Goal: Transaction & Acquisition: Purchase product/service

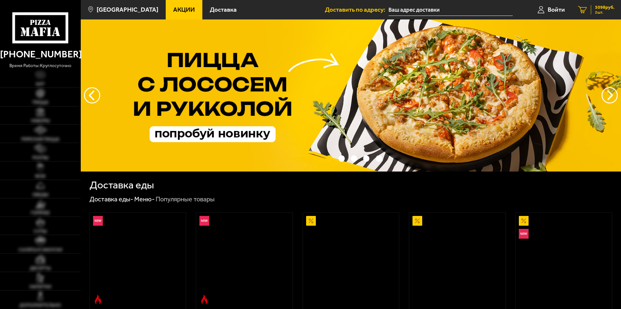
click at [599, 6] on span "5098 руб." at bounding box center [604, 7] width 19 height 5
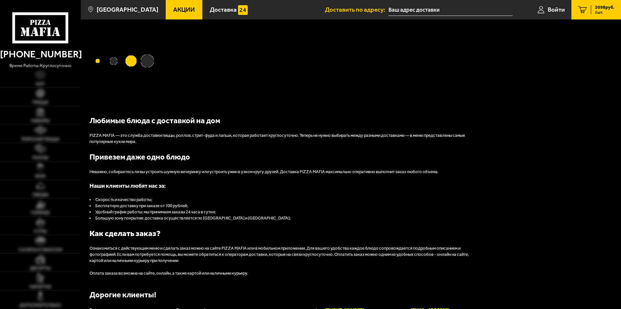
type input "[STREET_ADDRESS]"
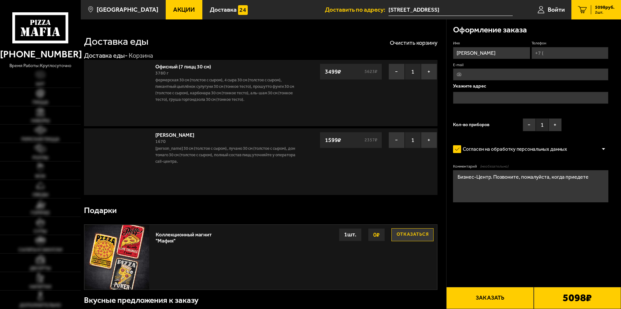
type input "[STREET_ADDRESS]"
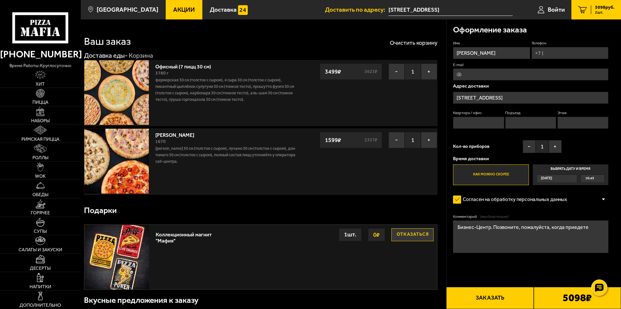
click at [567, 177] on div "Сегодня" at bounding box center [554, 178] width 34 height 7
click at [0, 0] on input "Выбрать дату и время Сегодня 16:45" at bounding box center [0, 0] width 0 height 0
click at [566, 178] on div "Сегодня" at bounding box center [554, 178] width 34 height 7
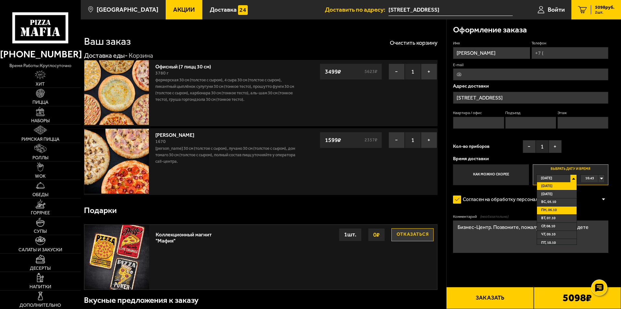
click at [561, 208] on li "пн, 06.10" at bounding box center [557, 211] width 40 height 8
click at [598, 179] on div "00:00" at bounding box center [593, 178] width 24 height 7
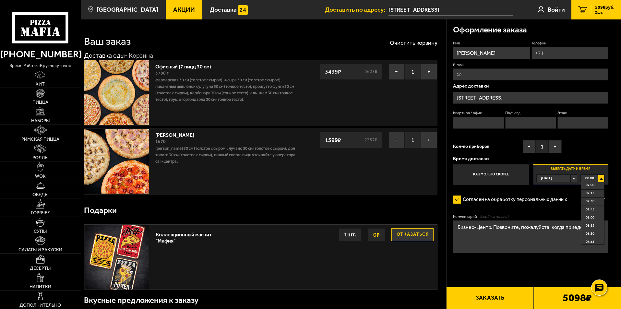
scroll to position [259, 0]
click at [595, 195] on li "08:15" at bounding box center [592, 194] width 23 height 8
click at [571, 178] on div "Сегодня" at bounding box center [554, 178] width 34 height 7
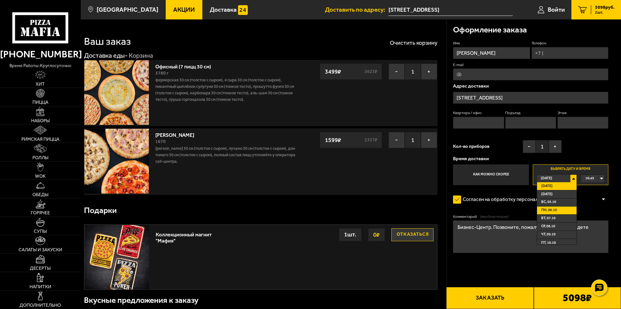
click at [547, 210] on span "пн, 06.10" at bounding box center [549, 210] width 16 height 7
click at [592, 178] on span "00:00" at bounding box center [589, 178] width 9 height 7
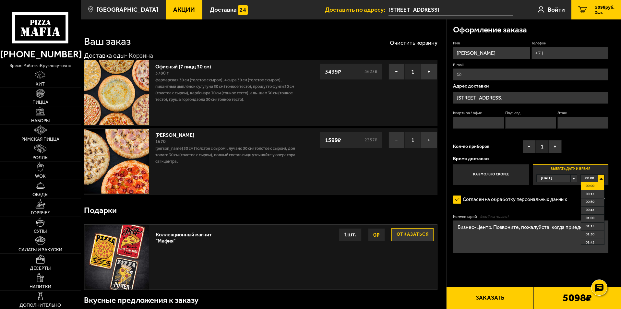
click at [558, 177] on div "Сегодня" at bounding box center [554, 178] width 34 height 7
click at [547, 209] on span "пн, 06.10" at bounding box center [549, 210] width 16 height 7
click at [563, 194] on label "Согласен на обработку персональных данных" at bounding box center [513, 199] width 121 height 13
click at [0, 0] on input "Согласен на обработку персональных данных" at bounding box center [0, 0] width 0 height 0
click at [521, 175] on label "Как можно скорее" at bounding box center [491, 174] width 76 height 21
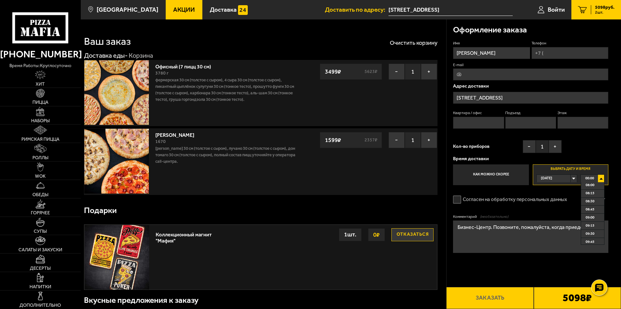
click at [0, 0] on input "Как можно скорее" at bounding box center [0, 0] width 0 height 0
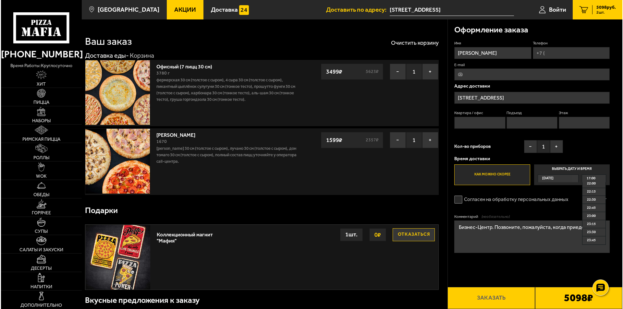
scroll to position [165, 0]
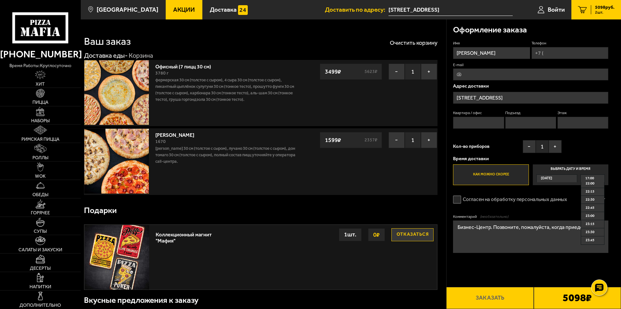
click at [570, 167] on label "Выбрать дату и время Сегодня 17:00 17:00 17:15 17:30 17:45 18:00 18:15 18:30 18…" at bounding box center [571, 174] width 76 height 21
click at [0, 0] on input "Выбрать дату и время Сегодня 17:00 17:00 17:15 17:30 17:45 18:00 18:15 18:30 18…" at bounding box center [0, 0] width 0 height 0
click at [571, 179] on div "Сегодня" at bounding box center [554, 178] width 34 height 7
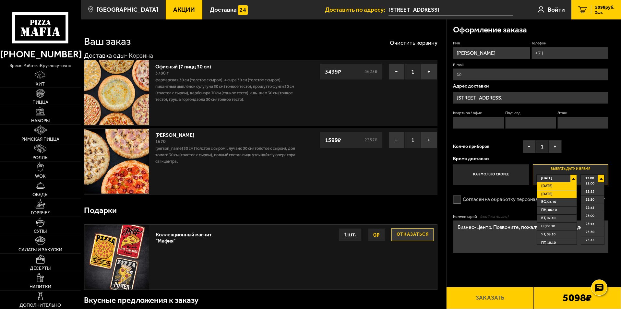
click at [568, 197] on li "Завтра" at bounding box center [557, 194] width 40 height 8
click at [571, 179] on div "Сегодня" at bounding box center [554, 178] width 34 height 7
click at [558, 212] on li "пн, 06.10" at bounding box center [557, 211] width 40 height 8
click at [493, 246] on textarea "Бизнес-Центр. Позвоните, пожалуйста, когда приедете" at bounding box center [530, 237] width 155 height 32
click at [568, 178] on div "Сегодня" at bounding box center [554, 178] width 34 height 7
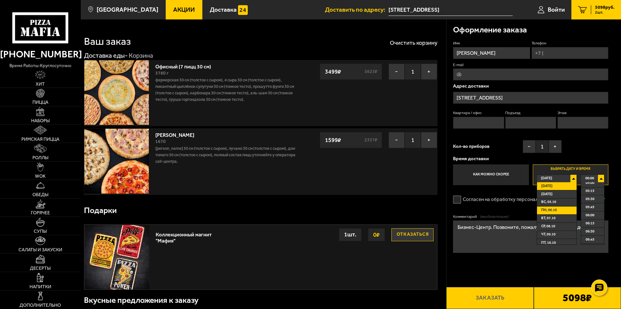
click at [548, 212] on span "пн, 06.10" at bounding box center [549, 210] width 16 height 7
click at [554, 30] on div "Оформление заказа" at bounding box center [530, 29] width 155 height 21
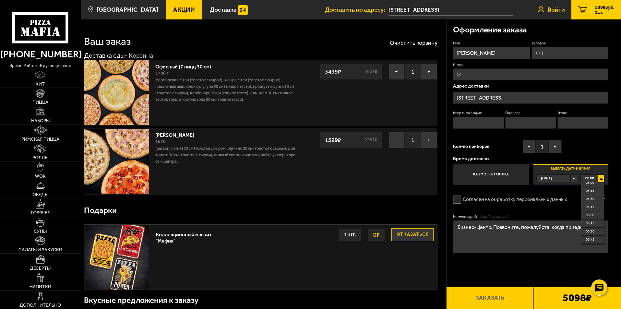
click at [556, 11] on span "Войти" at bounding box center [556, 9] width 17 height 6
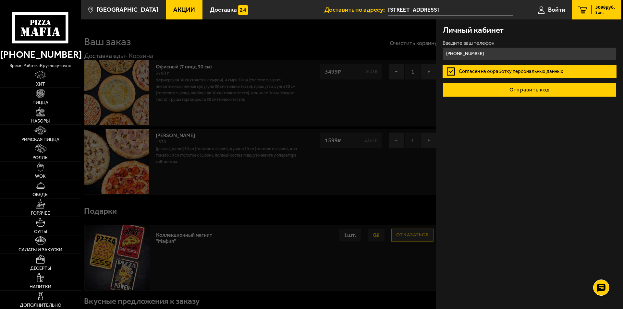
type input "[PHONE_NUMBER]"
click at [537, 89] on button "Отправить код" at bounding box center [529, 90] width 174 height 14
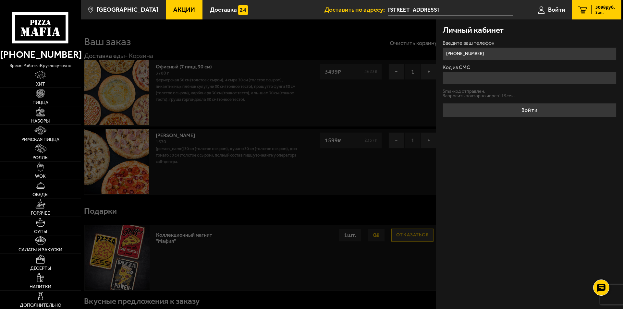
click at [508, 82] on input "Код из СМС" at bounding box center [529, 78] width 174 height 13
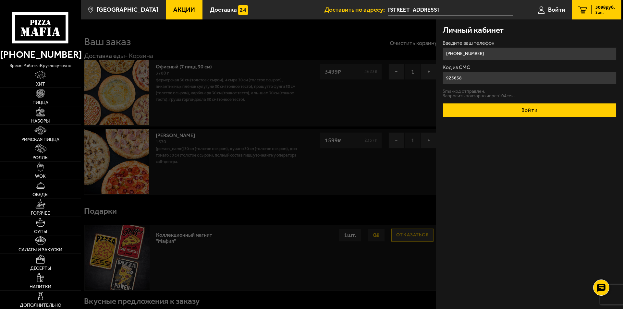
type input "925638"
click at [544, 114] on button "Войти" at bounding box center [529, 110] width 174 height 14
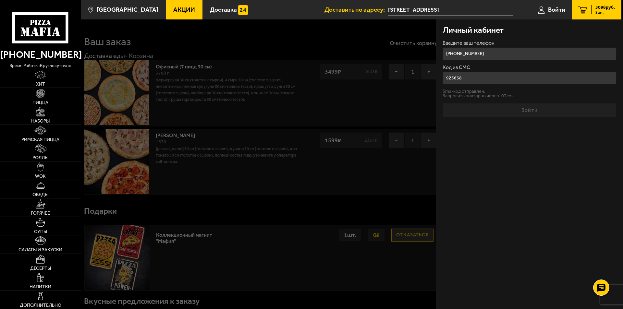
type input "1"
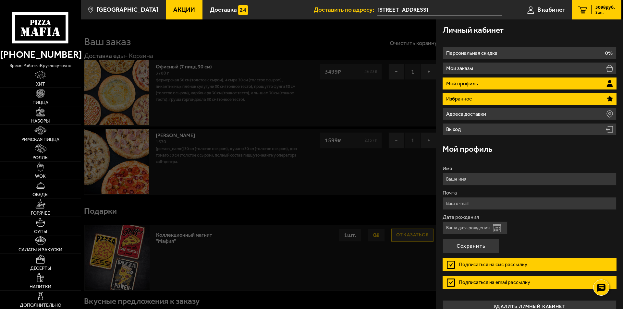
type input "[PHONE_NUMBER]"
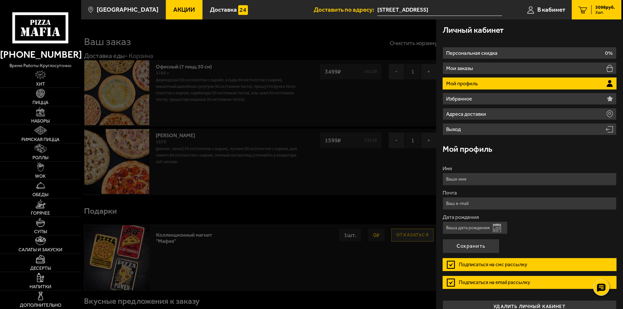
click at [452, 263] on label "Подписаться на смс рассылку" at bounding box center [529, 264] width 174 height 13
click at [0, 0] on input "Подписаться на смс рассылку" at bounding box center [0, 0] width 0 height 0
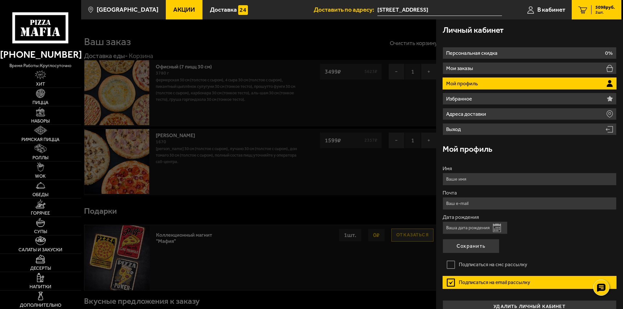
click at [450, 281] on label "Подписаться на email рассылку" at bounding box center [529, 282] width 174 height 13
click at [0, 0] on input "Подписаться на email рассылку" at bounding box center [0, 0] width 0 height 0
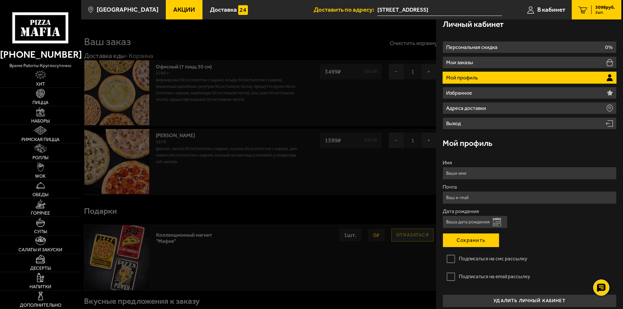
scroll to position [11, 0]
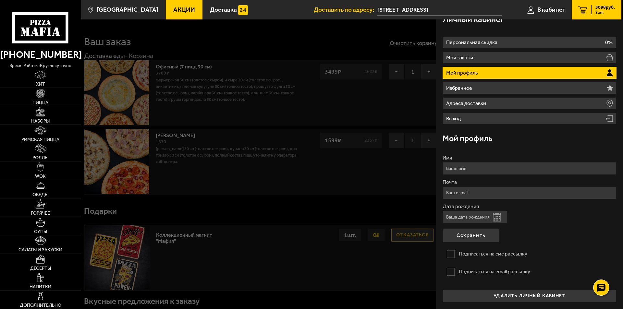
click at [530, 97] on ul "Персональная скидка 0% Мои заказы Мой профиль Избранное Адреса доставки Выход" at bounding box center [529, 80] width 174 height 88
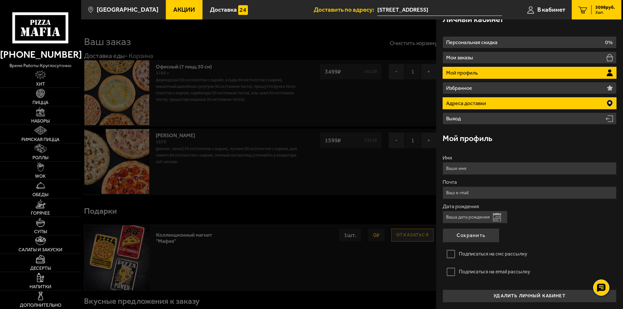
click at [523, 101] on li "Адреса доставки" at bounding box center [529, 103] width 174 height 12
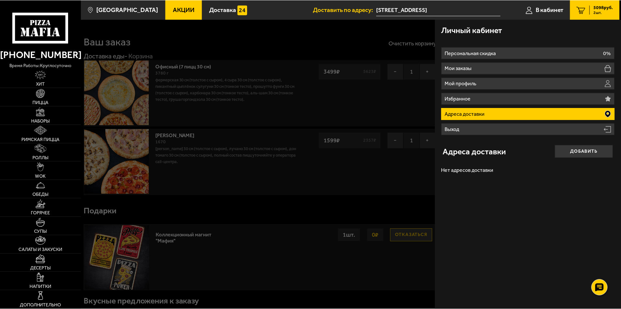
scroll to position [0, 0]
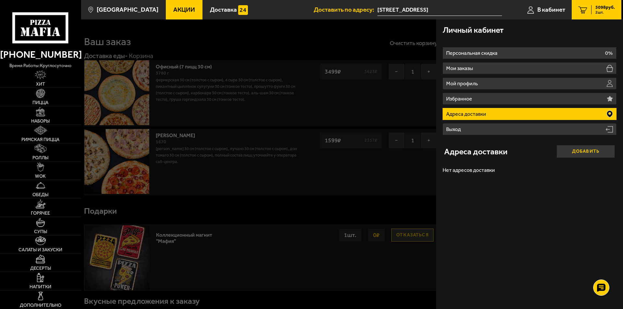
click at [585, 151] on button "Добавить" at bounding box center [585, 151] width 58 height 13
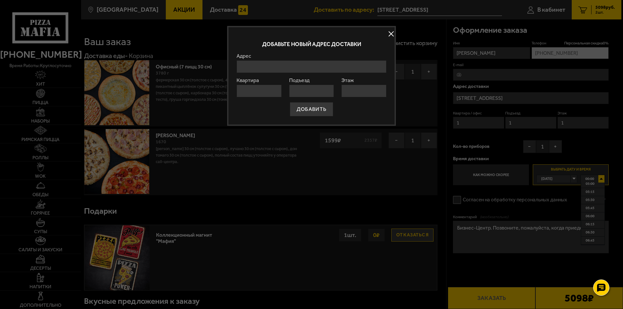
click at [389, 36] on button at bounding box center [391, 34] width 10 height 10
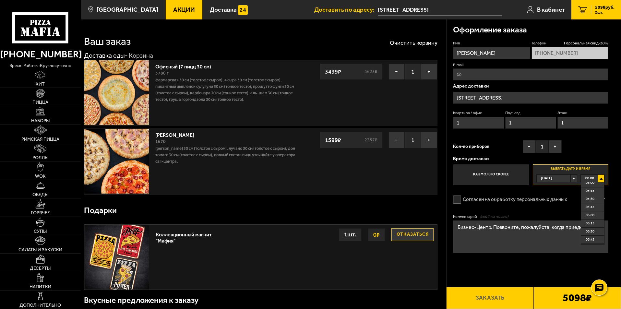
click at [450, 8] on input "[STREET_ADDRESS]" at bounding box center [440, 10] width 124 height 12
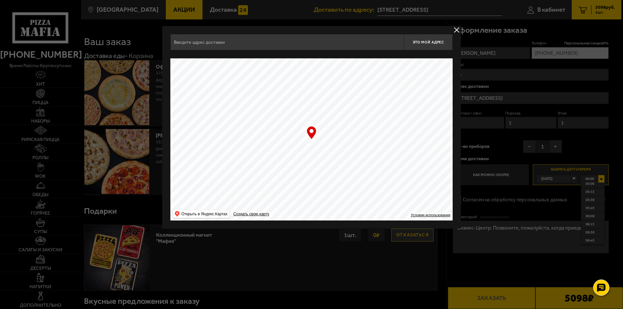
type input "[STREET_ADDRESS]"
click at [455, 29] on button "delivery type" at bounding box center [456, 30] width 8 height 8
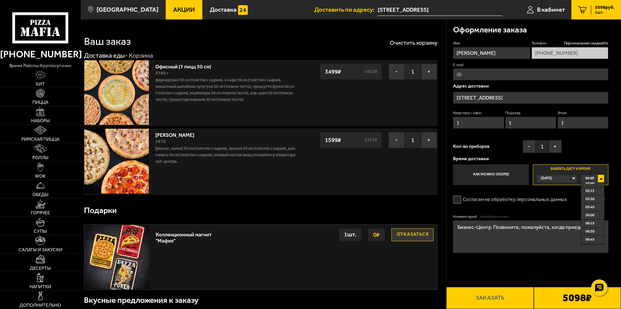
click at [600, 8] on span "5098 руб." at bounding box center [604, 7] width 19 height 5
click at [583, 8] on icon "2" at bounding box center [582, 9] width 9 height 7
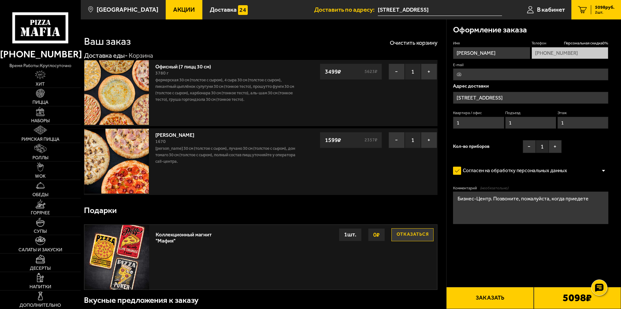
drag, startPoint x: 483, startPoint y: 52, endPoint x: 460, endPoint y: 53, distance: 23.4
click at [460, 53] on input "[PERSON_NAME]" at bounding box center [491, 53] width 77 height 12
type input "Александра"
click at [483, 119] on input "1" at bounding box center [478, 123] width 51 height 12
type input "102"
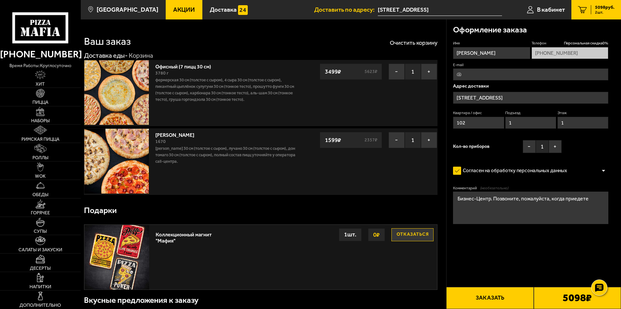
click at [583, 152] on div "Имя Александра Телефон Персональная скидка 0 % +7 (911) 277-15-65 E-mail Адрес …" at bounding box center [530, 99] width 155 height 116
type input "[STREET_ADDRESS]"
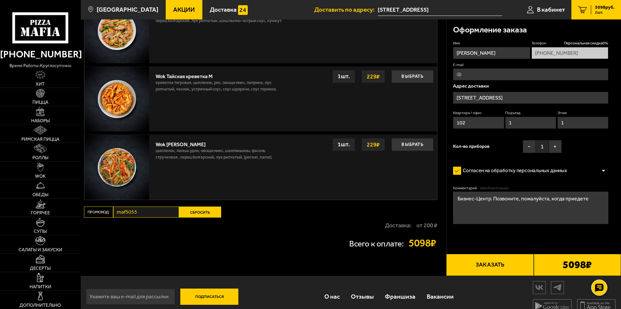
scroll to position [548, 0]
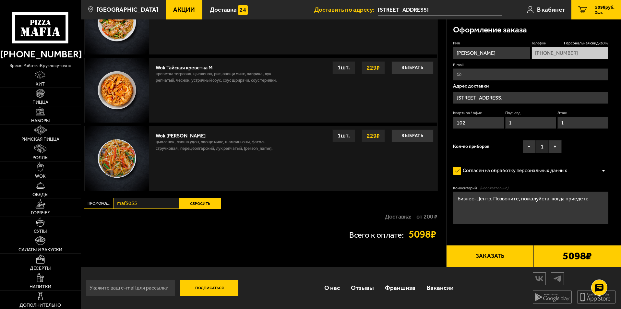
click at [194, 203] on button "Сбросить" at bounding box center [200, 203] width 42 height 11
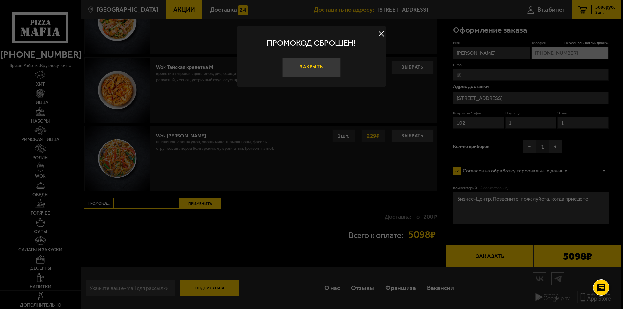
click at [309, 69] on button "Закрыть" at bounding box center [311, 67] width 58 height 19
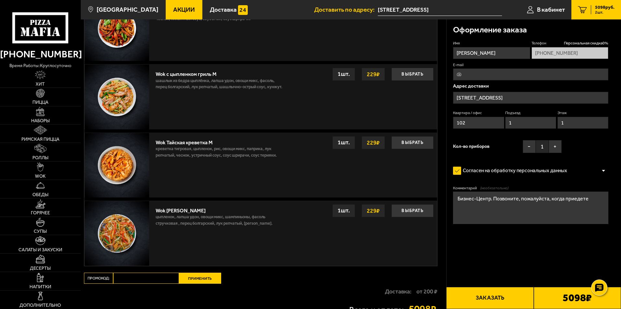
scroll to position [386, 0]
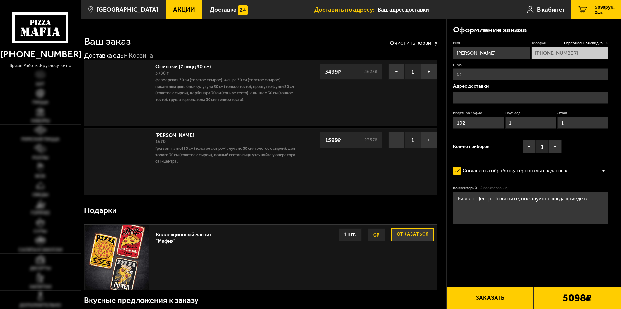
type input "[STREET_ADDRESS]"
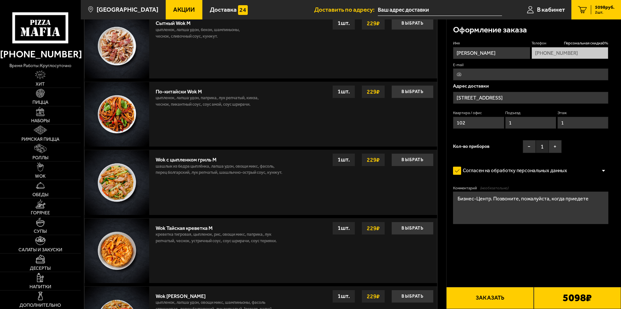
type input "[STREET_ADDRESS]"
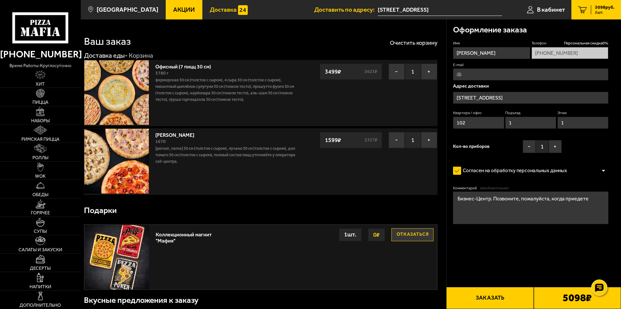
click at [216, 13] on span "Доставка" at bounding box center [223, 9] width 27 height 6
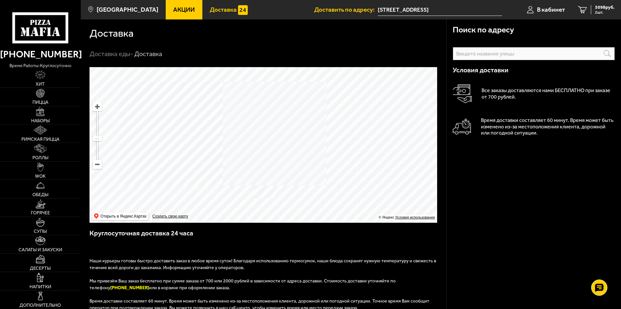
click at [588, 50] on input "text" at bounding box center [534, 53] width 162 height 13
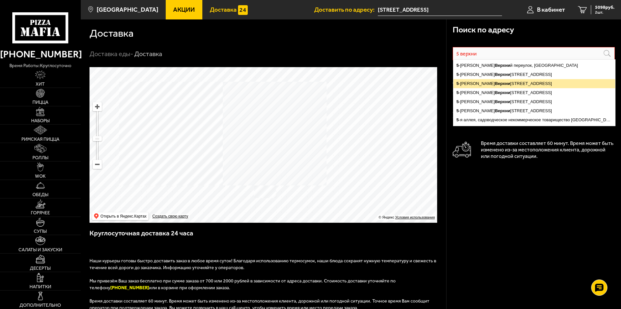
click at [525, 86] on ymaps "5 -й Верхни й переулок, 1Ж, Санкт-Петербург" at bounding box center [534, 83] width 162 height 9
type input "[STREET_ADDRESS]"
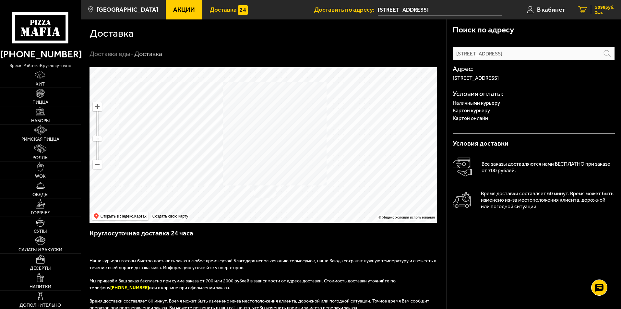
click at [584, 7] on icon "2" at bounding box center [582, 9] width 9 height 7
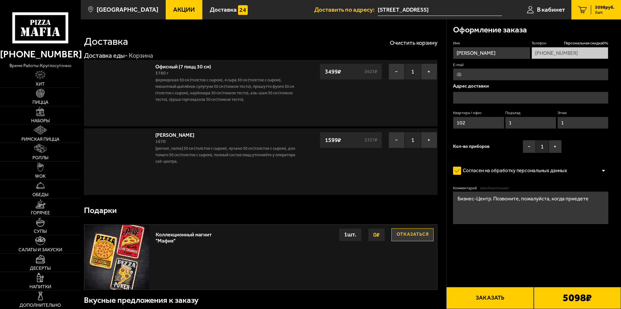
type input "[STREET_ADDRESS]"
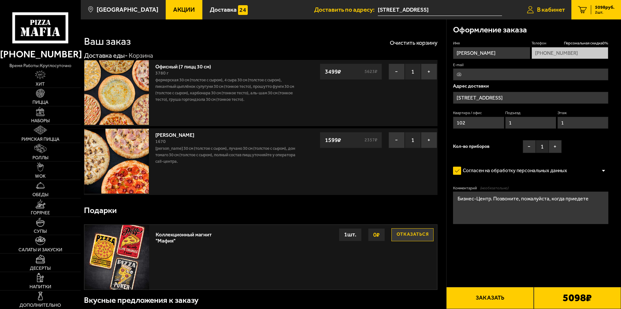
click at [552, 6] on span "В кабинет" at bounding box center [551, 9] width 28 height 6
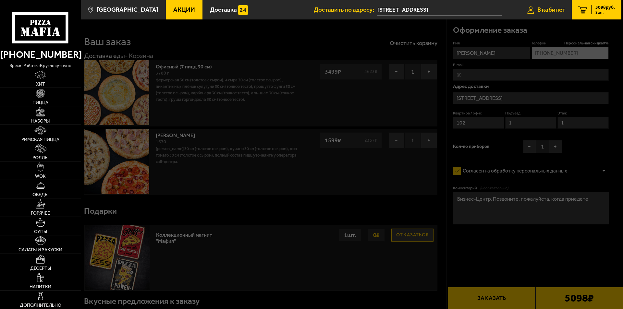
type input "[PHONE_NUMBER]"
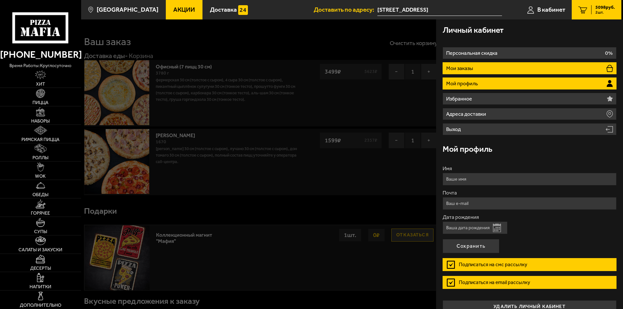
click at [505, 68] on li "Мои заказы" at bounding box center [529, 68] width 174 height 12
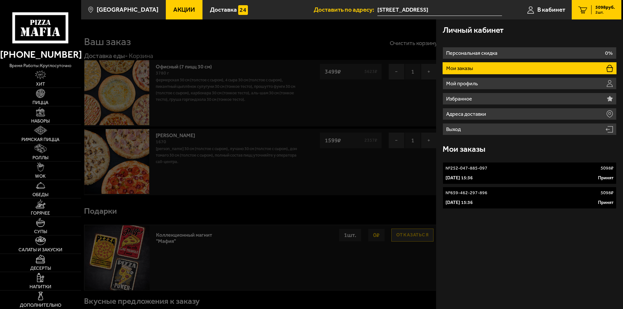
click at [515, 176] on div "[DATE] 15:36 Принят" at bounding box center [529, 178] width 168 height 6
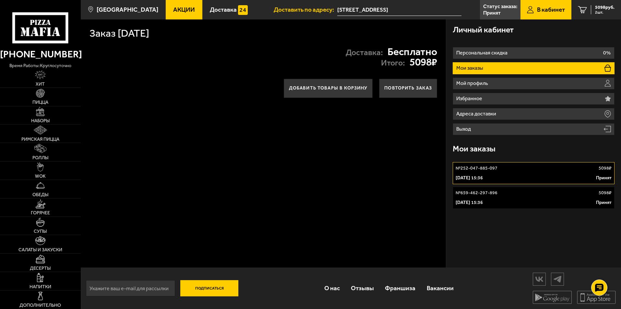
click at [520, 200] on div "[DATE] 15:36 Принят" at bounding box center [534, 202] width 156 height 6
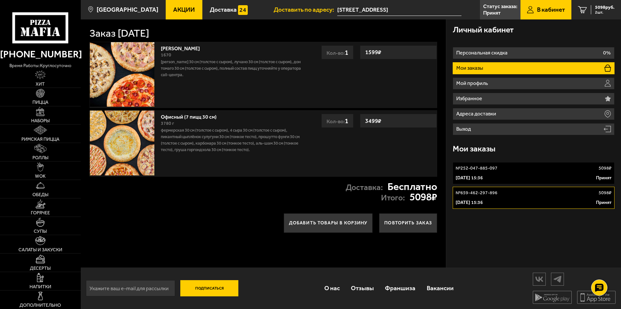
click at [509, 172] on link "№ 252-047-885-097 5098 ₽ [DATE] 15:36 Принят" at bounding box center [534, 173] width 162 height 22
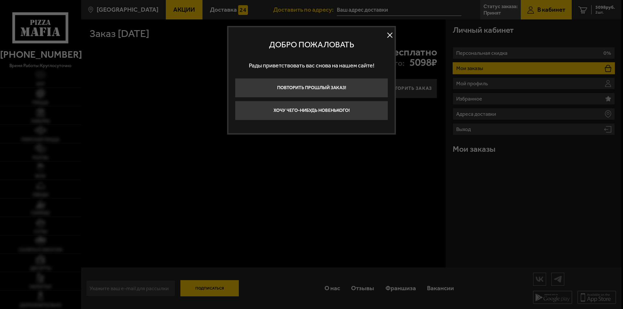
type input "[STREET_ADDRESS]"
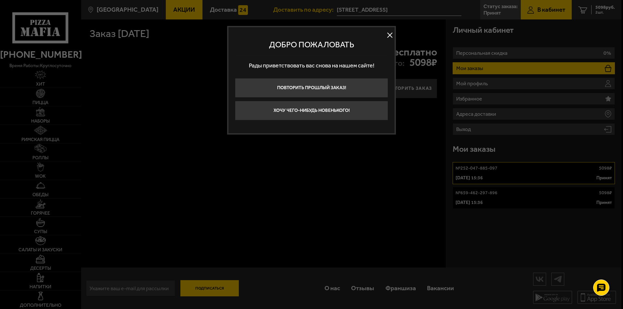
click at [386, 36] on button at bounding box center [390, 35] width 10 height 10
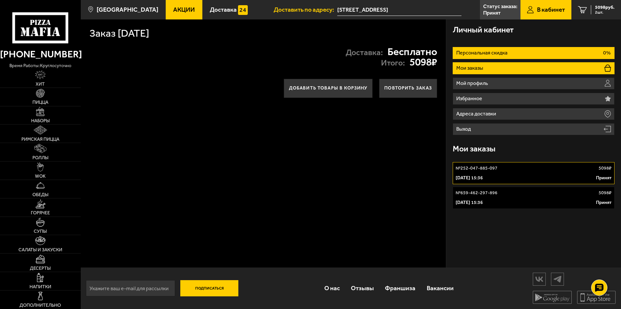
click at [510, 55] on li "Персональная скидка 0%" at bounding box center [534, 53] width 162 height 12
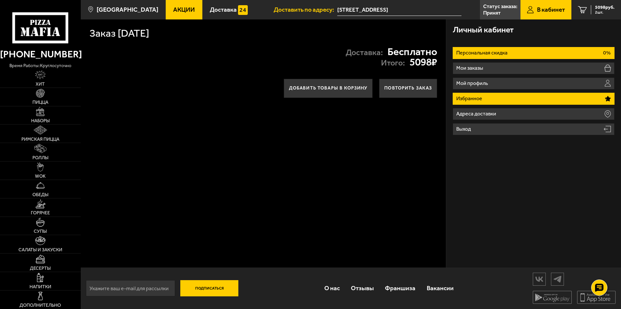
click at [494, 93] on li "Избранное" at bounding box center [534, 99] width 162 height 12
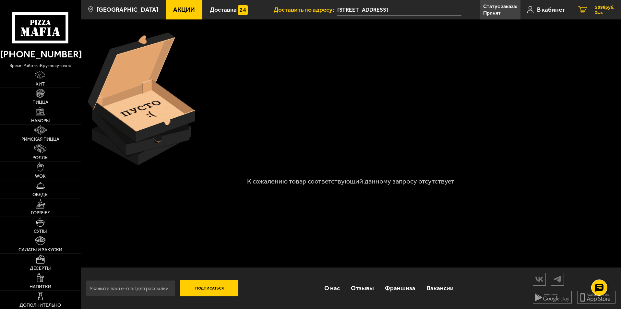
click at [591, 12] on div "5098 руб. 2 шт." at bounding box center [603, 9] width 24 height 9
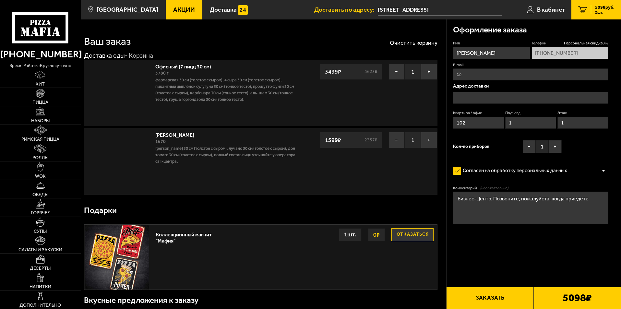
type input "[STREET_ADDRESS]"
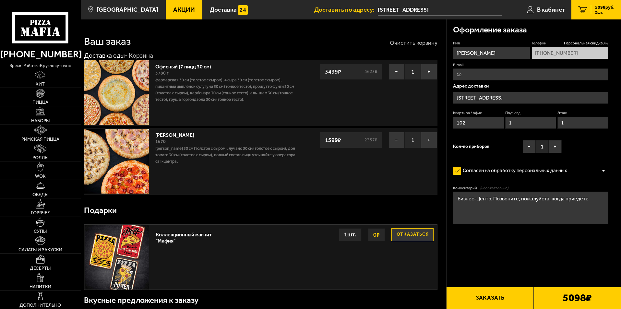
click at [417, 41] on button "Очистить корзину" at bounding box center [414, 43] width 48 height 6
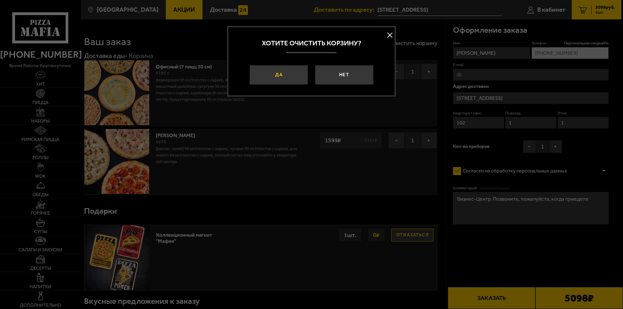
click at [288, 76] on button "Да" at bounding box center [278, 74] width 58 height 19
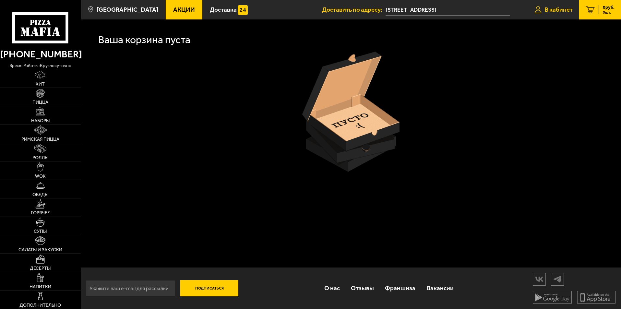
click at [535, 14] on link "В кабинет" at bounding box center [553, 9] width 51 height 19
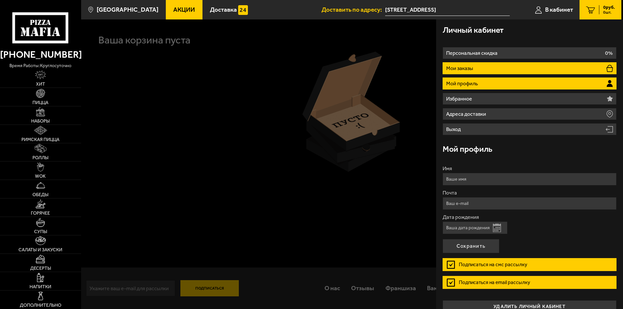
click at [473, 73] on li "Мои заказы" at bounding box center [529, 68] width 174 height 12
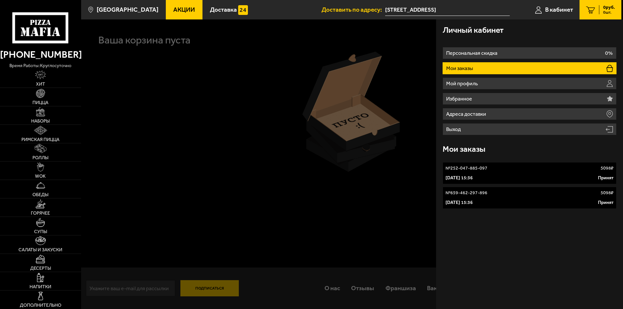
click at [449, 165] on link "№ 252-047-885-097 5098 ₽ [DATE] 15:36 Принят" at bounding box center [529, 173] width 174 height 22
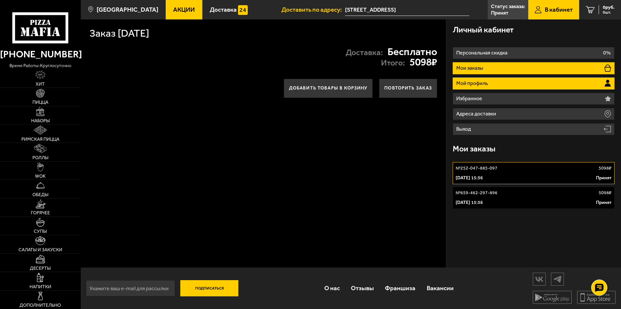
click at [474, 82] on p "Мой профиль" at bounding box center [472, 83] width 33 height 5
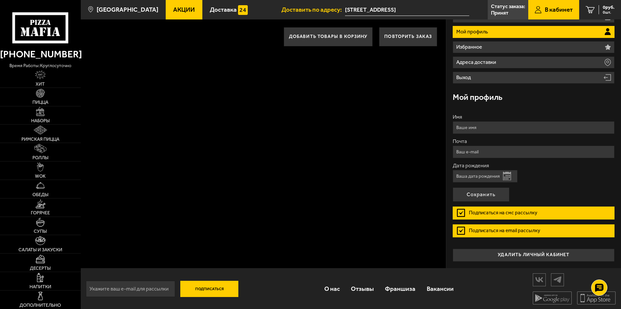
scroll to position [53, 0]
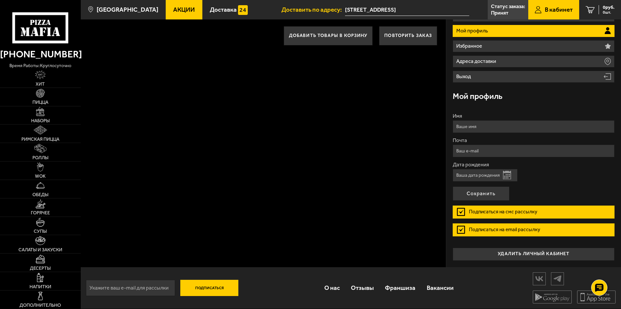
click at [499, 215] on label "Подписаться на смс рассылку" at bounding box center [534, 212] width 162 height 13
click at [0, 0] on input "Подписаться на смс рассылку" at bounding box center [0, 0] width 0 height 0
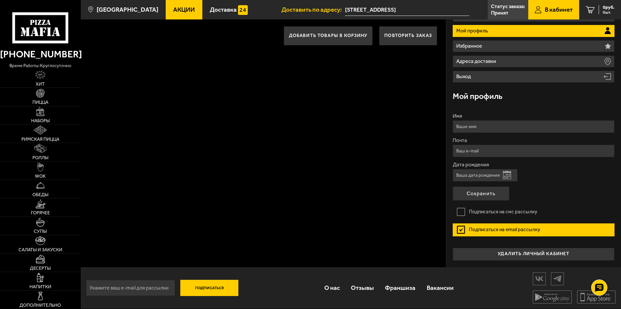
click at [499, 228] on label "Подписаться на email рассылку" at bounding box center [534, 229] width 162 height 13
click at [0, 0] on input "Подписаться на email рассылку" at bounding box center [0, 0] width 0 height 0
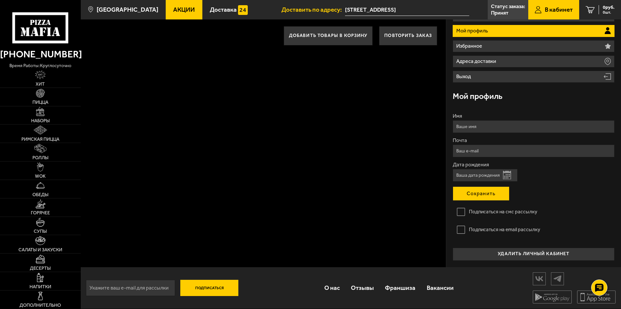
click at [474, 193] on button "Сохранить" at bounding box center [481, 194] width 57 height 14
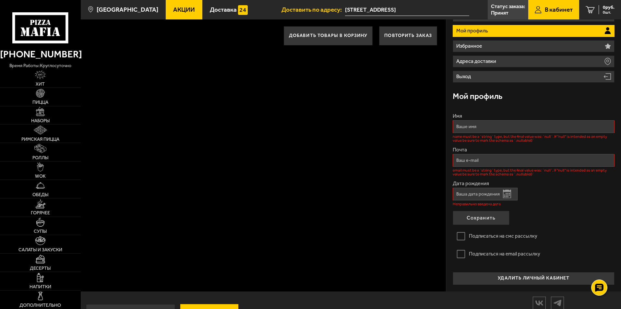
click at [565, 8] on span "В кабинет" at bounding box center [559, 9] width 28 height 6
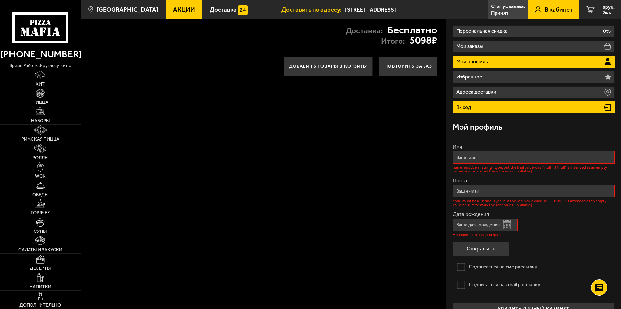
scroll to position [0, 0]
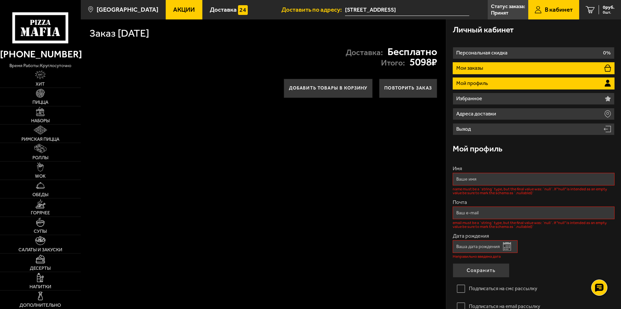
click at [497, 66] on li "Мои заказы" at bounding box center [534, 68] width 162 height 12
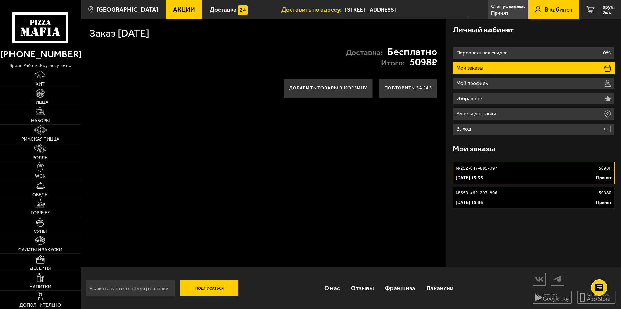
click at [520, 199] on div "[DATE] 15:36 Принят" at bounding box center [534, 202] width 156 height 6
